Goal: Information Seeking & Learning: Learn about a topic

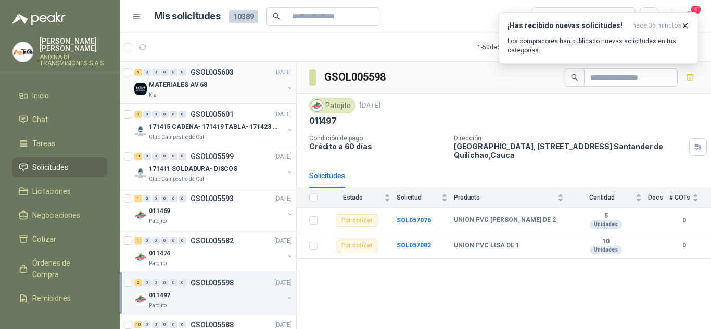
click at [230, 81] on div "MATERIALES AV 68" at bounding box center [216, 85] width 135 height 12
click at [238, 125] on p "171415 CADENA- 171419 TABLA- 171423 VARILLA" at bounding box center [214, 127] width 130 height 10
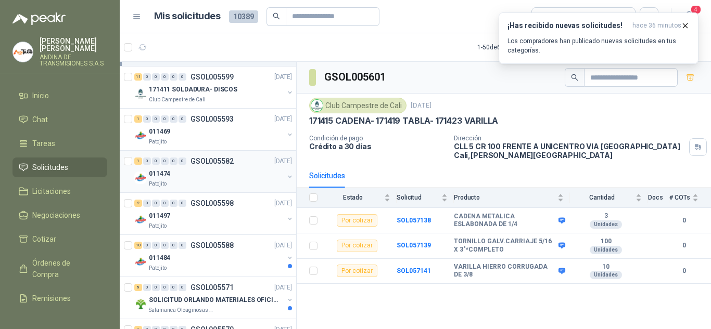
scroll to position [104, 0]
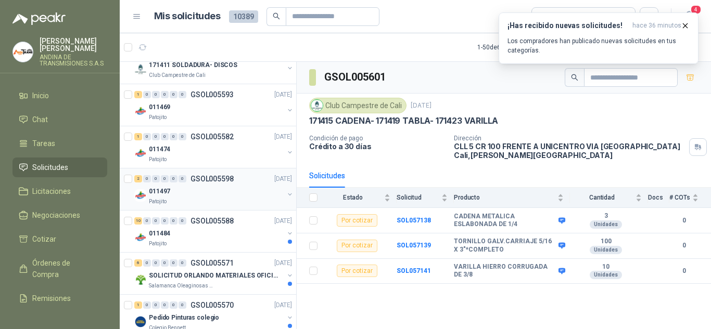
click at [215, 190] on div "011497" at bounding box center [216, 191] width 135 height 12
click at [223, 222] on p "GSOL005588" at bounding box center [211, 221] width 43 height 7
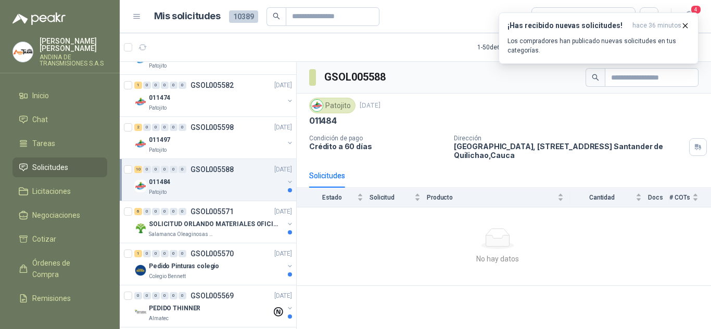
scroll to position [156, 0]
click at [223, 222] on p "SOLICITUD ORLANDO MATERIALES OFICINA - CALI" at bounding box center [214, 224] width 130 height 10
click at [232, 257] on p "GSOL005570" at bounding box center [211, 253] width 43 height 7
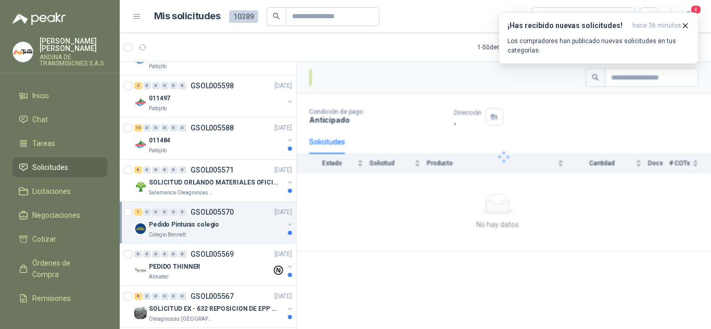
scroll to position [260, 0]
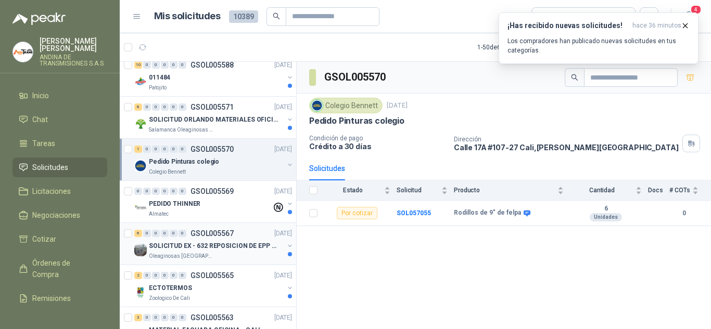
click at [230, 247] on p "SOLICITUD EX - 632 REPOSICION DE EPP #2" at bounding box center [214, 246] width 130 height 10
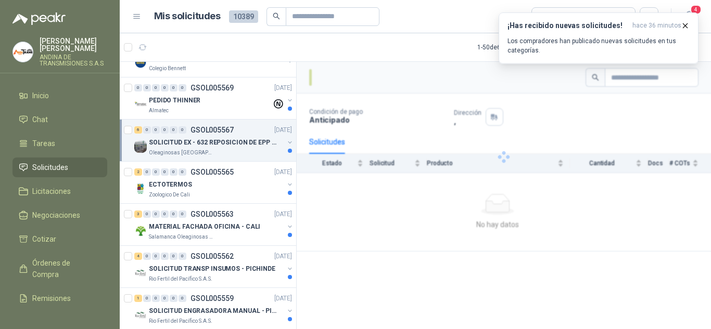
scroll to position [364, 0]
click at [224, 224] on p "MATERIAL FACHADA OFICINA - CALI" at bounding box center [204, 227] width 111 height 10
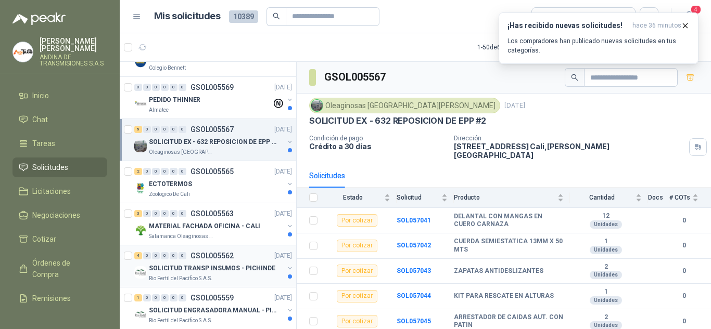
click at [223, 272] on p "SOLICITUD TRANSP INSUMOS - PICHINDE" at bounding box center [212, 269] width 126 height 10
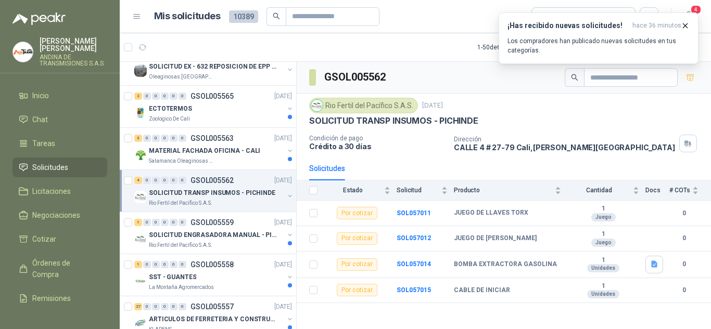
scroll to position [468, 0]
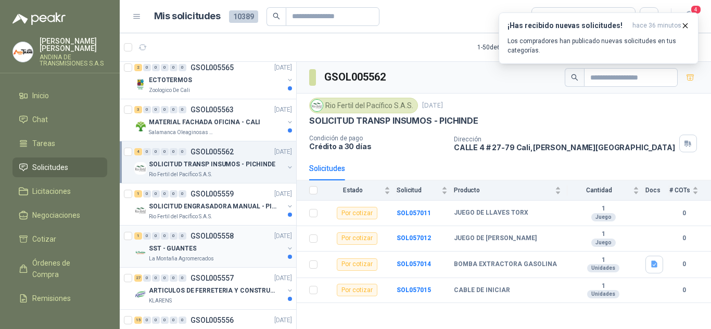
click at [219, 235] on p "GSOL005558" at bounding box center [211, 236] width 43 height 7
click at [216, 276] on p "GSOL005557" at bounding box center [211, 278] width 43 height 7
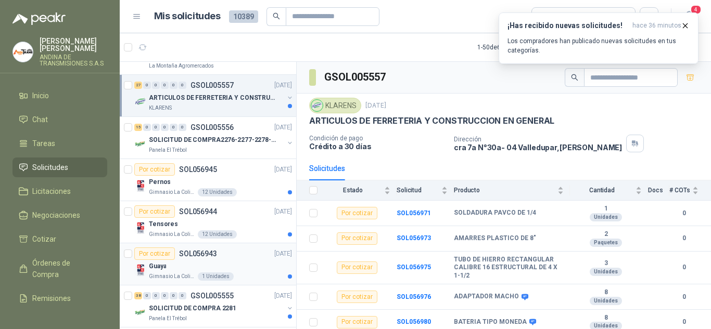
scroll to position [677, 0]
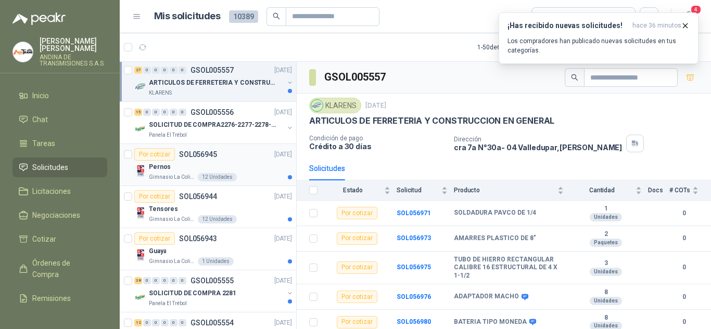
click at [219, 168] on div "Pernos" at bounding box center [220, 167] width 143 height 12
click at [225, 123] on p "SOLICITUD DE COMPRA2276-2277-2278-2284-2285-" at bounding box center [214, 125] width 130 height 10
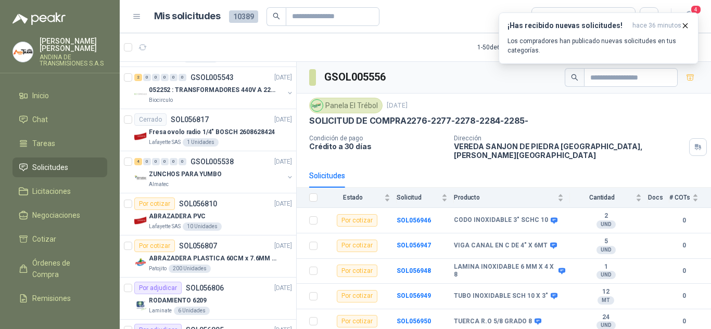
scroll to position [1860, 0]
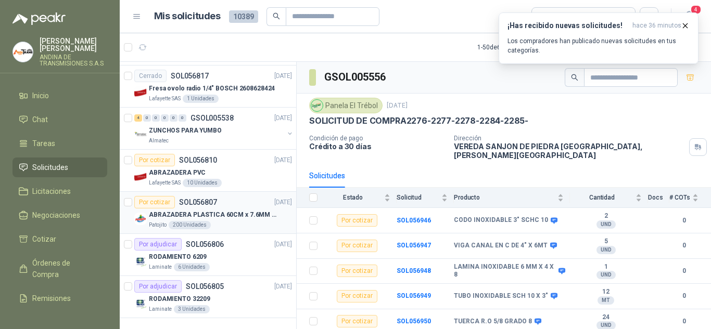
click at [226, 221] on div "Patojito 200 Unidades" at bounding box center [220, 225] width 143 height 8
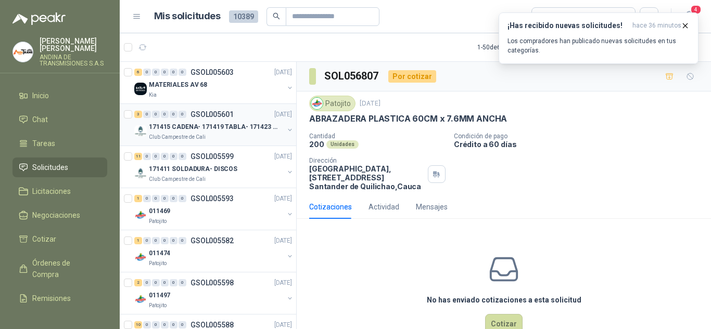
click at [217, 129] on p "171415 CADENA- 171419 TABLA- 171423 VARILLA" at bounding box center [214, 127] width 130 height 10
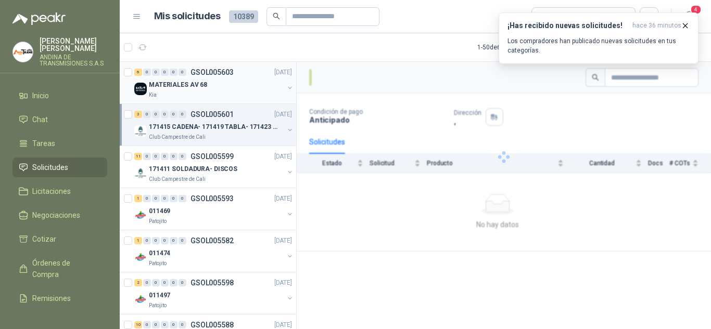
click at [215, 90] on div "MATERIALES AV 68" at bounding box center [216, 85] width 135 height 12
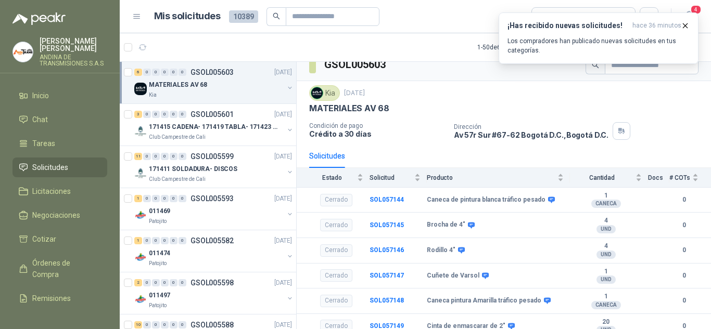
scroll to position [19, 0]
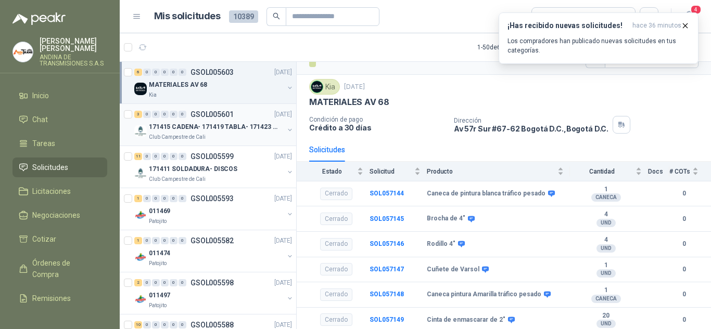
click at [213, 124] on p "171415 CADENA- 171419 TABLA- 171423 VARILLA" at bounding box center [214, 127] width 130 height 10
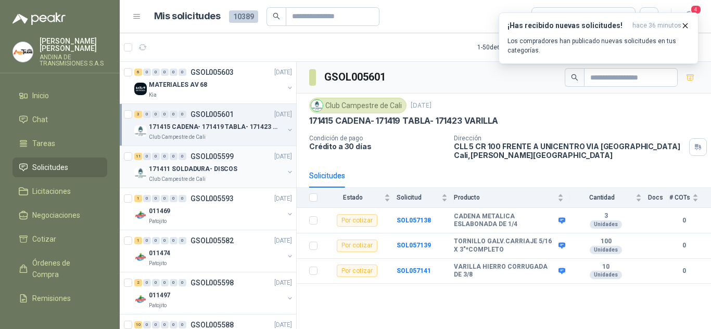
click at [222, 172] on p "171411 SOLDADURA- DISCOS" at bounding box center [193, 169] width 88 height 10
click at [223, 207] on div "011469" at bounding box center [216, 211] width 135 height 12
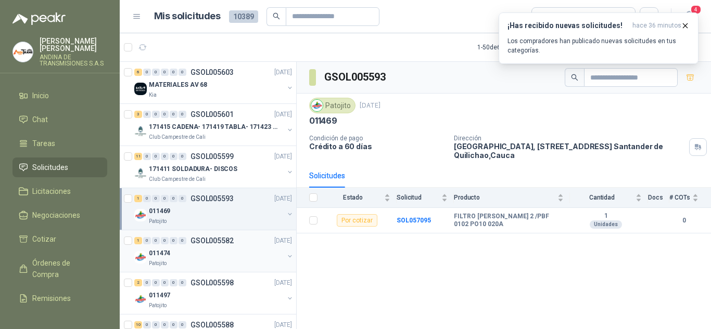
click at [213, 247] on div "011474" at bounding box center [216, 253] width 135 height 12
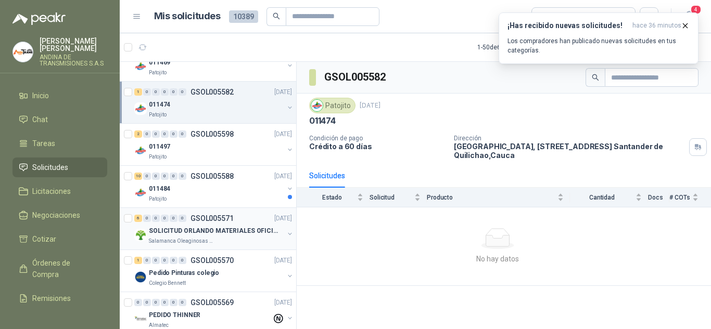
scroll to position [156, 0]
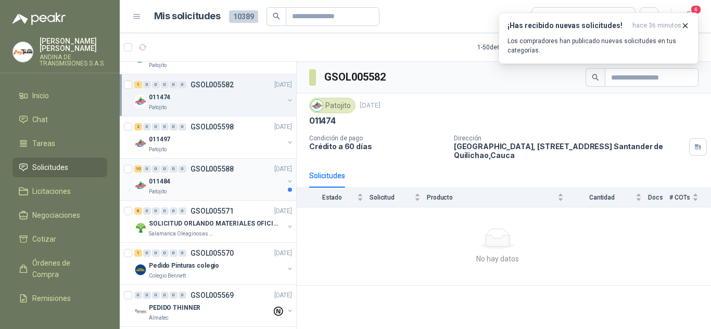
click at [210, 168] on p "GSOL005588" at bounding box center [211, 168] width 43 height 7
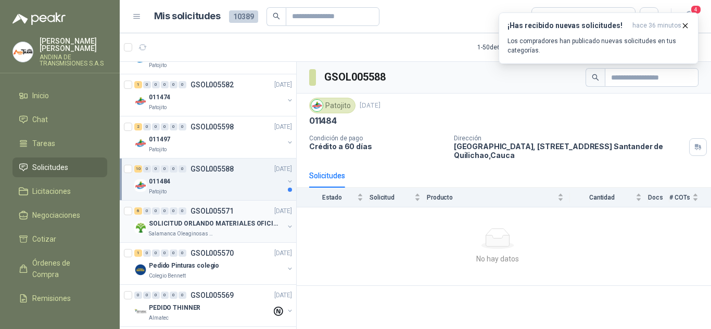
click at [203, 221] on p "SOLICITUD ORLANDO MATERIALES OFICINA - CALI" at bounding box center [214, 224] width 130 height 10
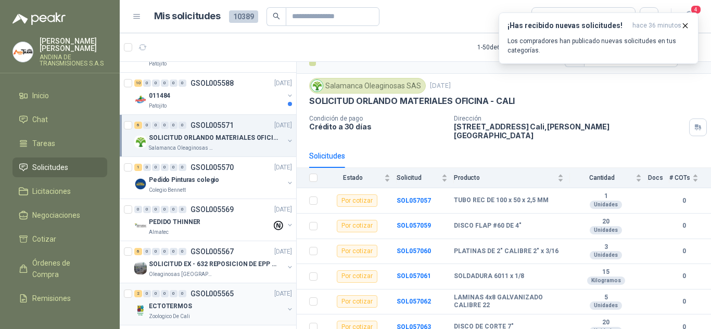
scroll to position [312, 0]
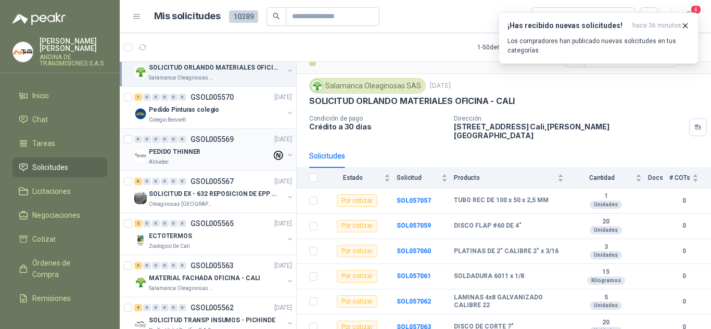
click at [209, 131] on div "0 0 0 0 0 0 GSOL005569 [DATE] PEDIDO THINNER Almatec" at bounding box center [208, 150] width 176 height 42
click at [220, 121] on div "Colegio Bennett" at bounding box center [216, 120] width 135 height 8
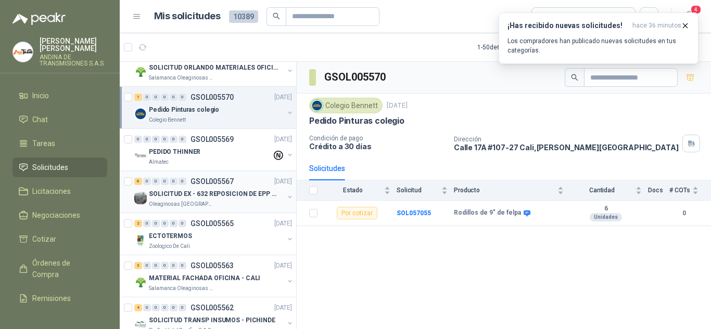
click at [230, 202] on div "Oleaginosas [GEOGRAPHIC_DATA][PERSON_NAME]" at bounding box center [216, 204] width 135 height 8
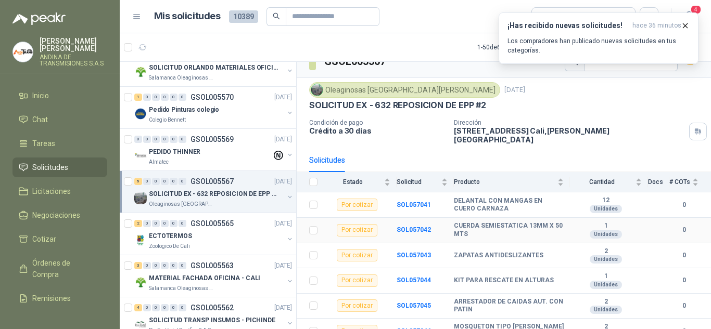
scroll to position [20, 0]
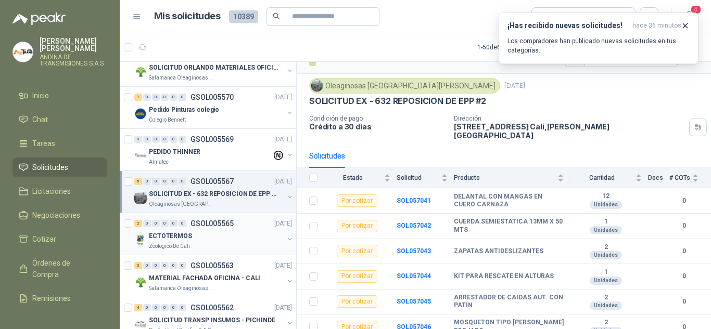
click at [211, 230] on div "2 0 0 0 0 0 GSOL005565 [DATE]" at bounding box center [214, 224] width 160 height 12
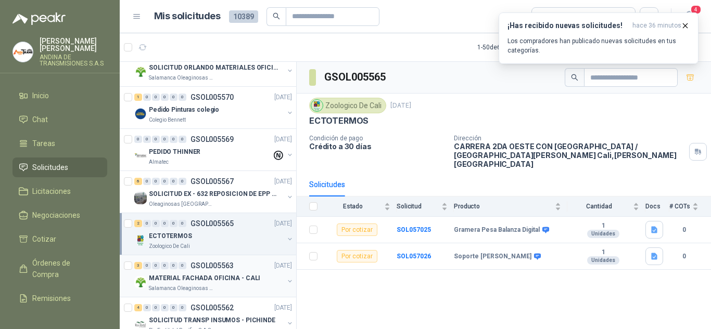
click at [213, 288] on div "Salamanca Oleaginosas SAS" at bounding box center [216, 289] width 135 height 8
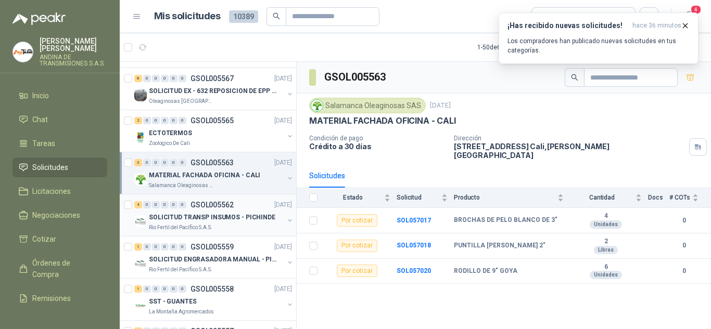
scroll to position [416, 0]
click at [202, 213] on p "SOLICITUD TRANSP INSUMOS - PICHINDE" at bounding box center [212, 217] width 126 height 10
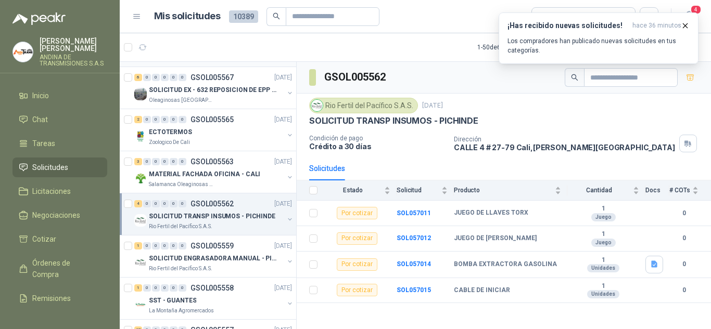
scroll to position [468, 0]
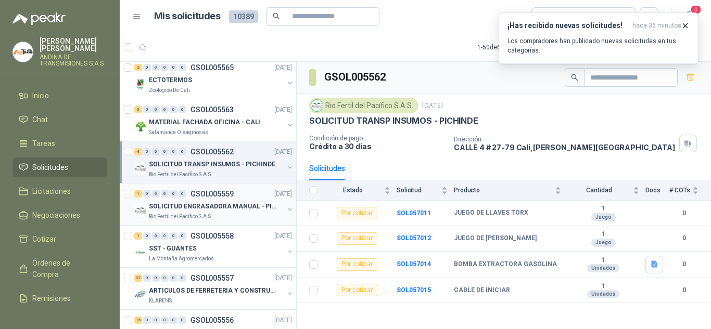
click at [234, 202] on p "SOLICITUD ENGRASADORA MANUAL - PICHINDE" at bounding box center [214, 207] width 130 height 10
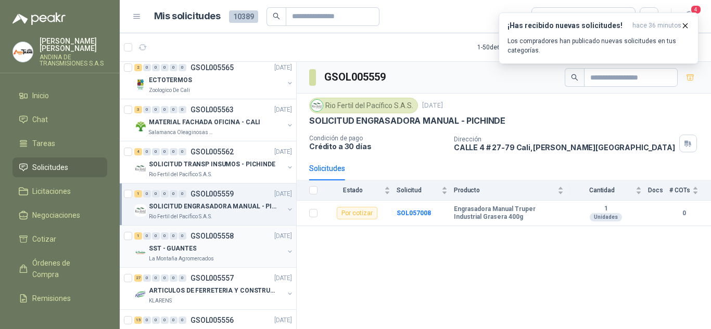
click at [230, 233] on p "GSOL005558" at bounding box center [211, 236] width 43 height 7
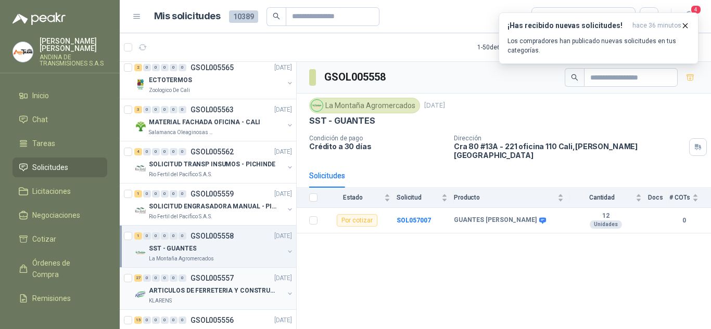
click at [227, 273] on div "27 0 0 0 0 0 GSOL005557 [DATE]" at bounding box center [214, 278] width 160 height 12
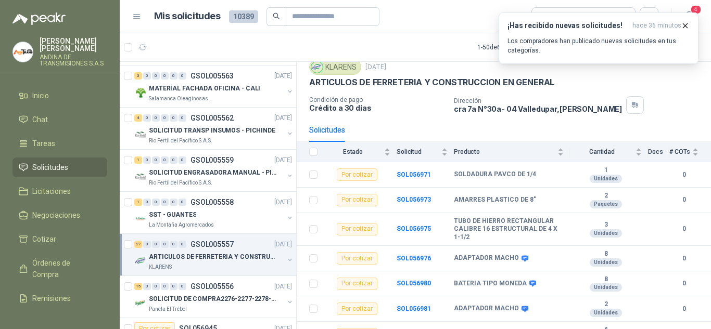
scroll to position [520, 0]
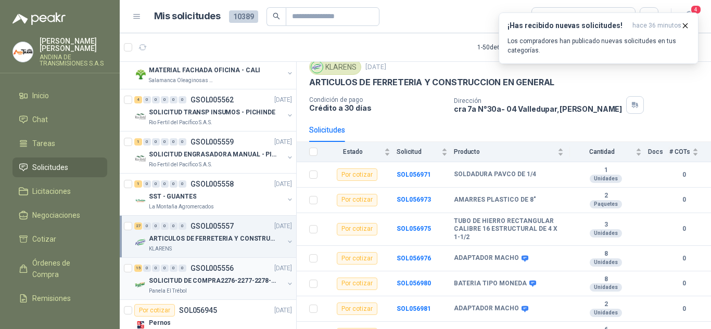
click at [219, 272] on p "GSOL005556" at bounding box center [211, 268] width 43 height 7
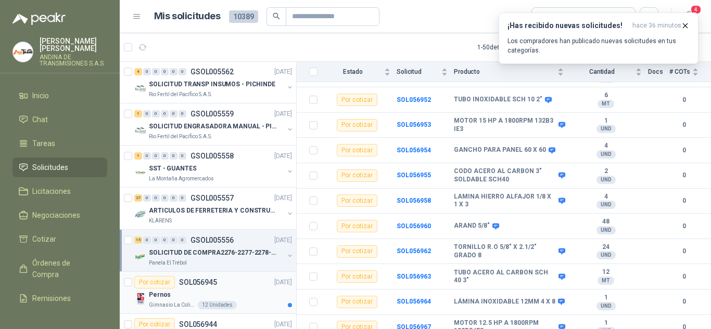
scroll to position [572, 0]
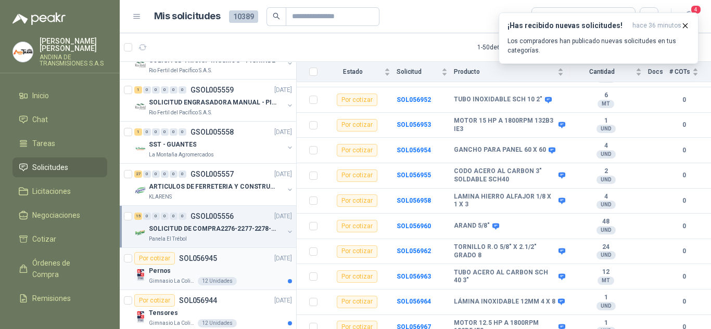
click at [220, 259] on div "Por cotizar SOL056945 [DATE]" at bounding box center [213, 258] width 158 height 12
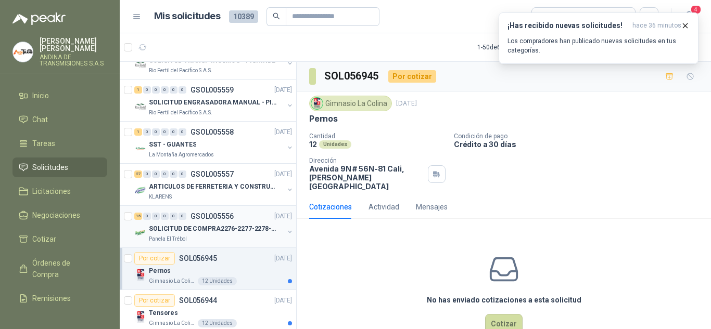
click at [237, 224] on p "SOLICITUD DE COMPRA2276-2277-2278-2284-2285-" at bounding box center [214, 229] width 130 height 10
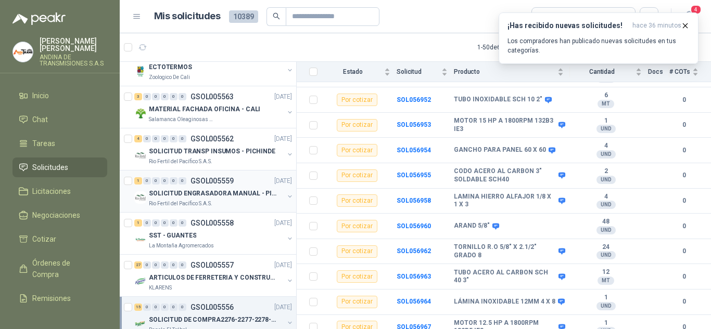
scroll to position [468, 0]
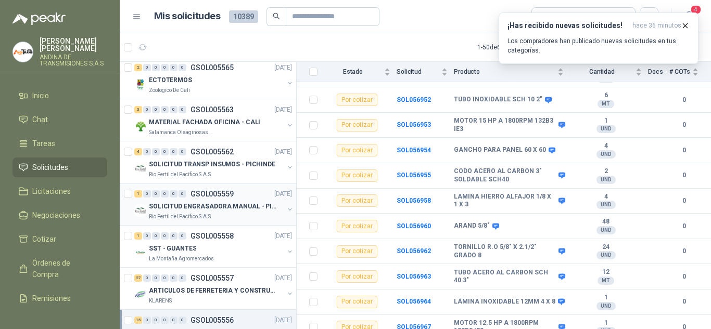
click at [233, 210] on p "SOLICITUD ENGRASADORA MANUAL - PICHINDE" at bounding box center [214, 207] width 130 height 10
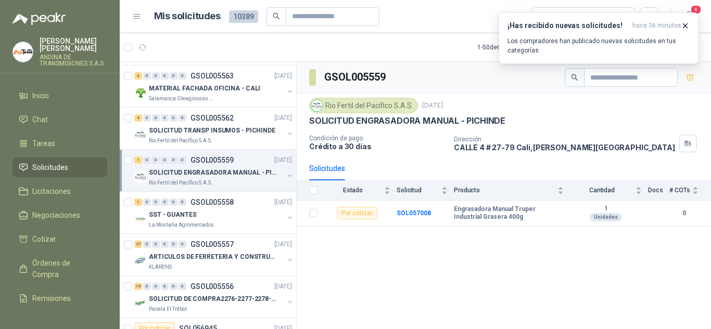
scroll to position [520, 0]
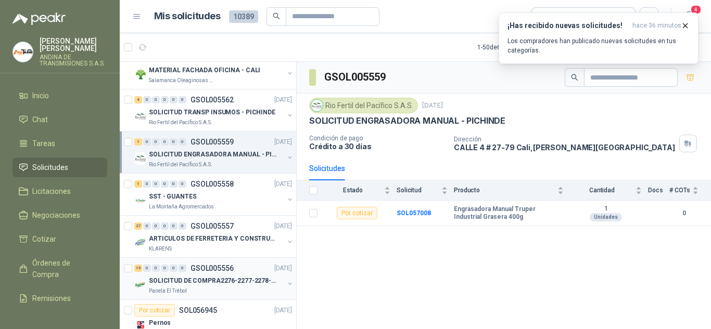
click at [249, 270] on div "15 0 0 0 0 0 GSOL005556 [DATE]" at bounding box center [214, 268] width 160 height 12
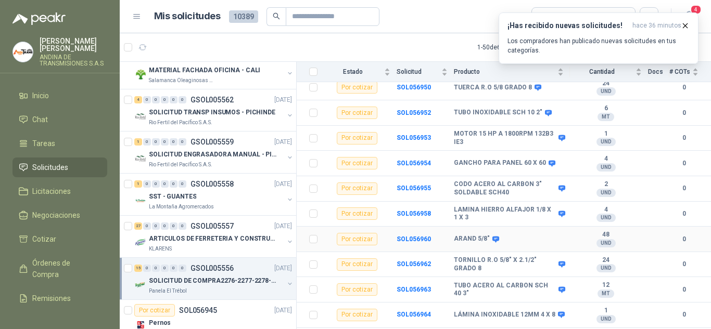
scroll to position [247, 0]
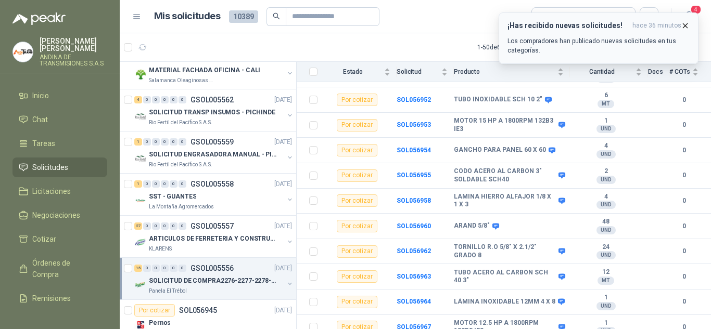
click at [684, 23] on icon "button" at bounding box center [685, 25] width 9 height 9
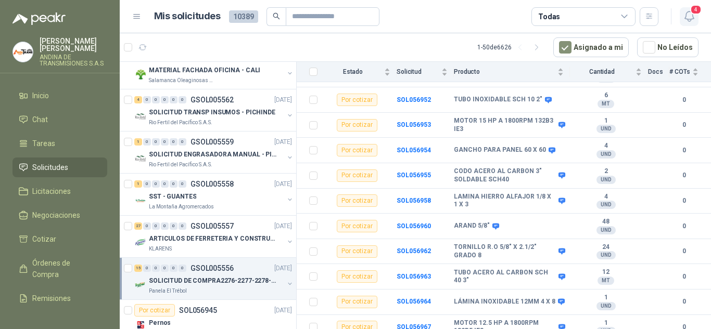
click at [687, 18] on icon "button" at bounding box center [689, 16] width 13 height 13
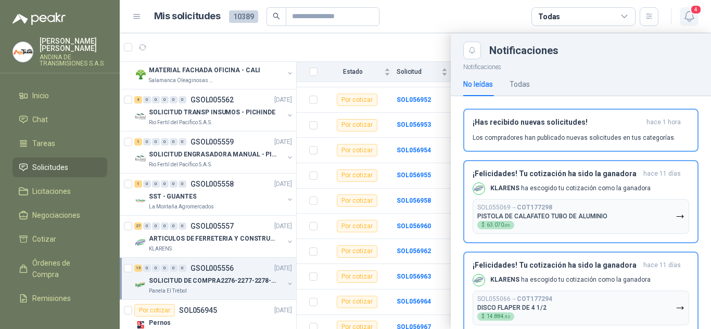
click at [687, 18] on icon "button" at bounding box center [689, 16] width 13 height 13
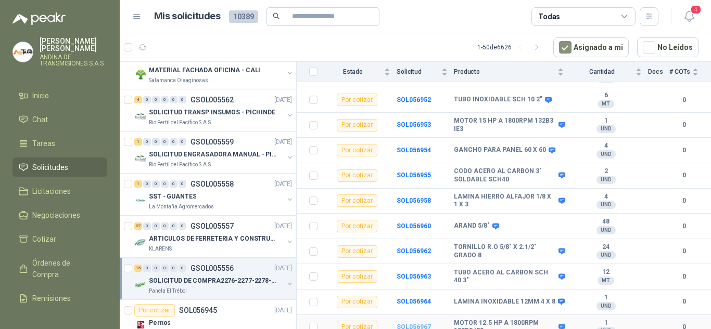
click at [412, 324] on b "SOL056967" at bounding box center [414, 327] width 34 height 7
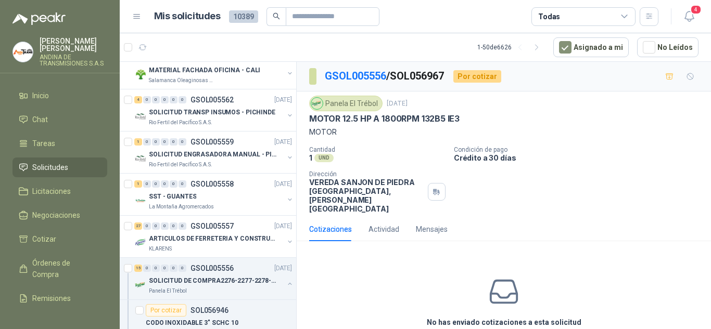
click at [362, 117] on p "MOTOR 12.5 HP A 1800RPM 132B5 IE3" at bounding box center [384, 118] width 150 height 11
click at [543, 194] on div "Cantidad 1 UND  Condición de pago Crédito a 30 días Dirección VEREDA SANJON DE…" at bounding box center [503, 179] width 389 height 67
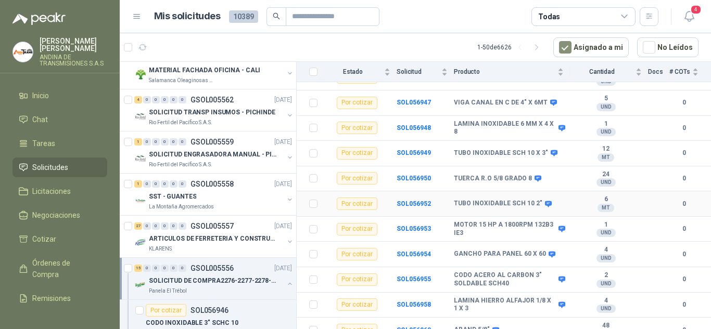
scroll to position [195, 0]
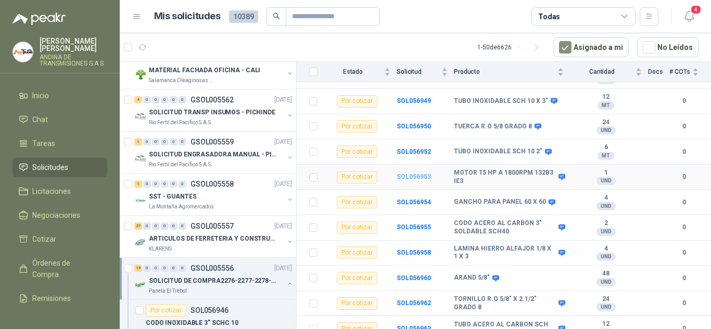
click at [405, 173] on b "SOL056953" at bounding box center [414, 176] width 34 height 7
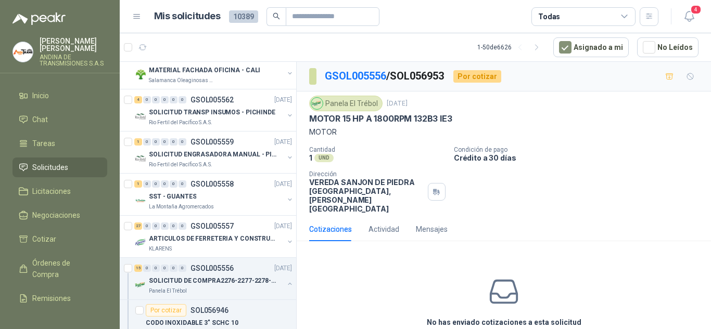
click at [383, 117] on p "MOTOR 15 HP A 1800RPM 132B3 IE3" at bounding box center [380, 118] width 143 height 11
copy p "MOTOR 15 HP A 1800RPM 132B3 IE3"
